Goal: Information Seeking & Learning: Learn about a topic

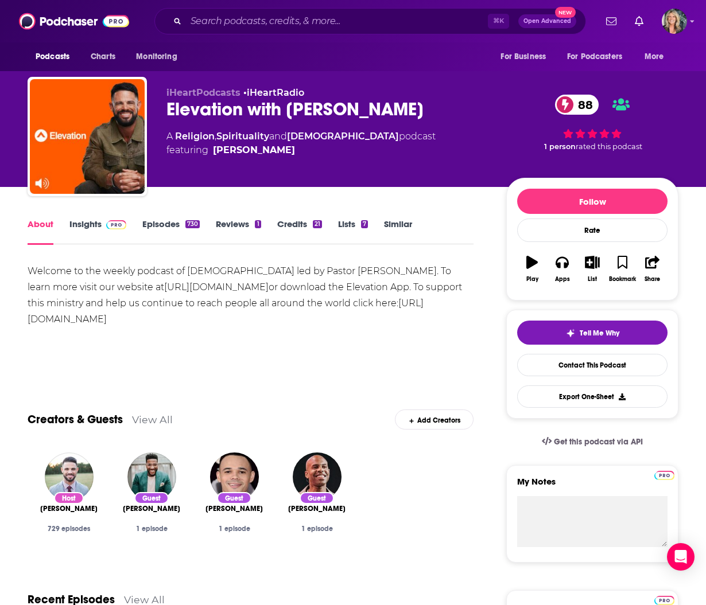
click at [81, 225] on link "Insights" at bounding box center [97, 232] width 57 height 26
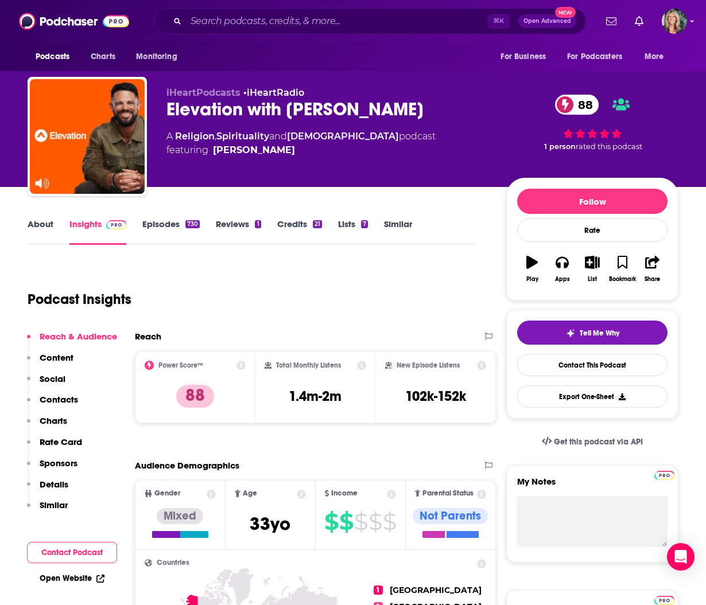
click at [434, 147] on div "A Religion , Spirituality and [DEMOGRAPHIC_DATA] podcast featuring [PERSON_NAME]" at bounding box center [326, 144] width 321 height 28
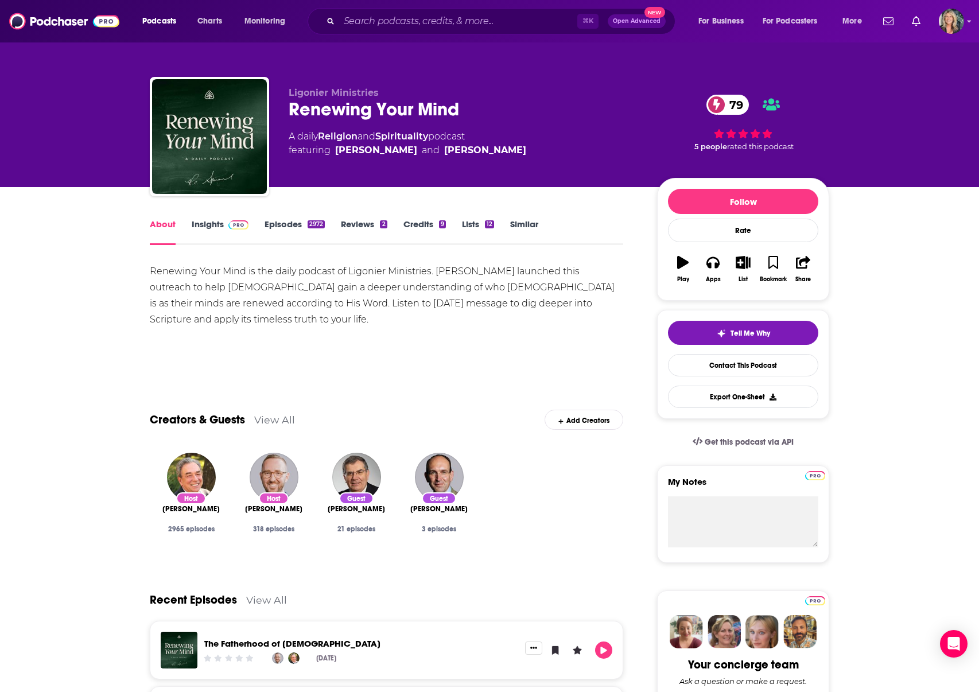
click at [211, 223] on link "Insights" at bounding box center [220, 232] width 57 height 26
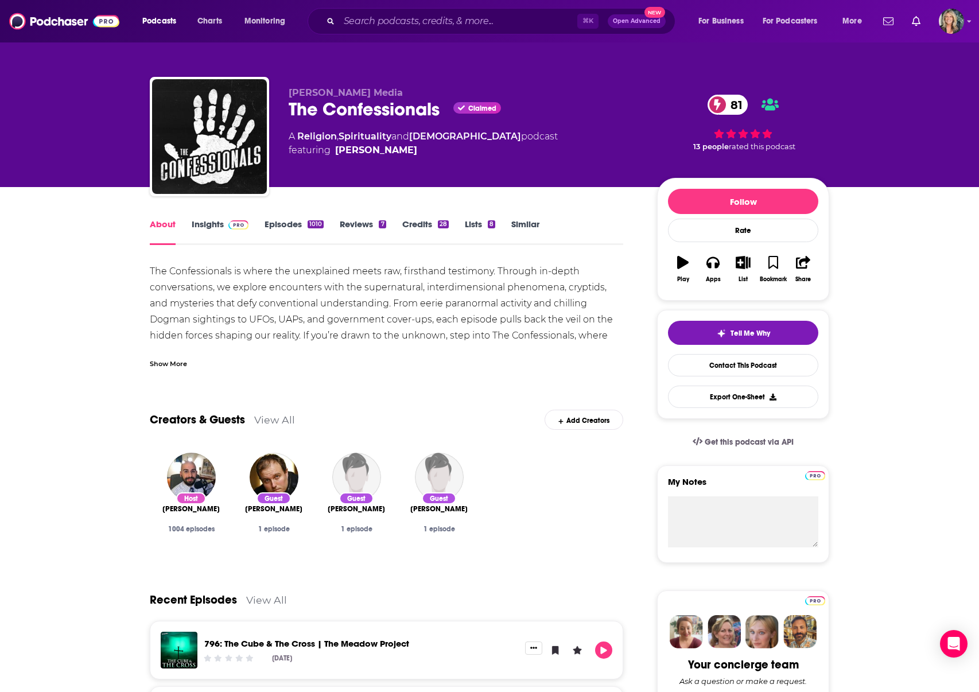
click at [207, 220] on link "Insights" at bounding box center [220, 232] width 57 height 26
